Goal: Find contact information: Obtain details needed to contact an individual or organization

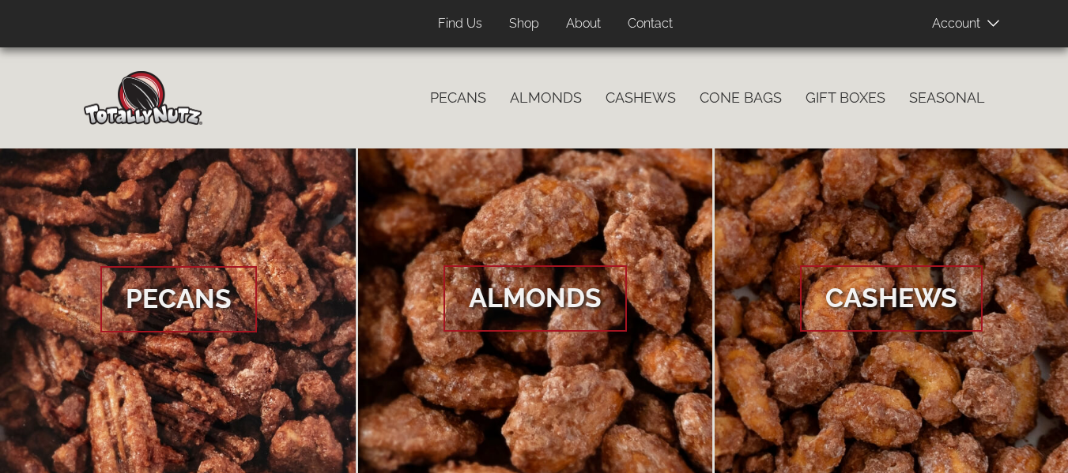
click at [651, 23] on link "Contact" at bounding box center [650, 24] width 69 height 31
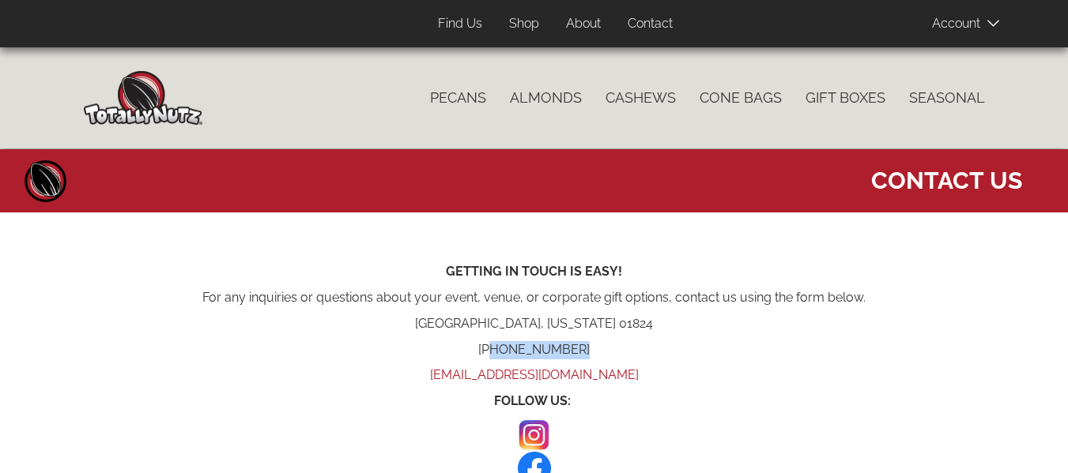
drag, startPoint x: 586, startPoint y: 351, endPoint x: 496, endPoint y: 353, distance: 90.1
click at [496, 353] on p "[PHONE_NUMBER]" at bounding box center [534, 350] width 901 height 18
copy p "[PHONE_NUMBER]"
